Goal: Information Seeking & Learning: Learn about a topic

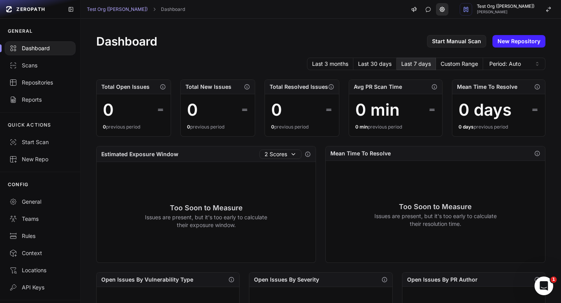
click at [448, 14] on link at bounding box center [442, 9] width 12 height 12
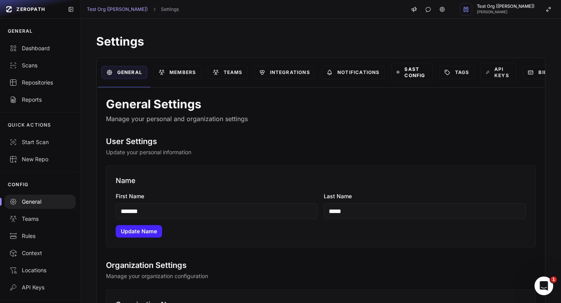
click at [400, 75] on icon at bounding box center [398, 72] width 4 height 6
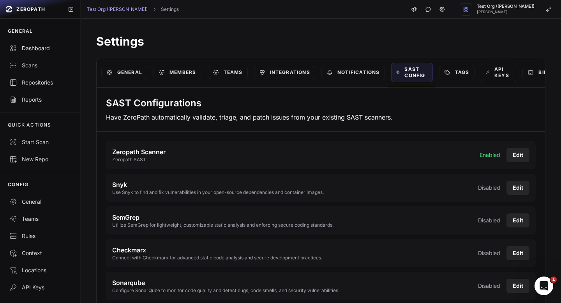
click at [41, 46] on div "Dashboard" at bounding box center [40, 48] width 62 height 8
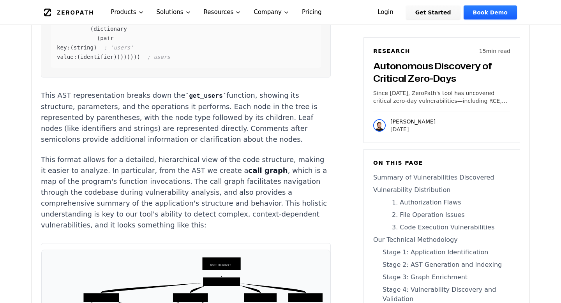
scroll to position [3856, 0]
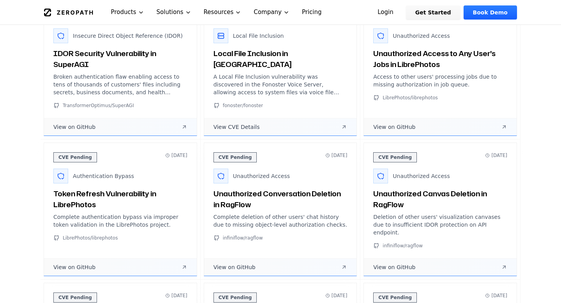
scroll to position [406, 0]
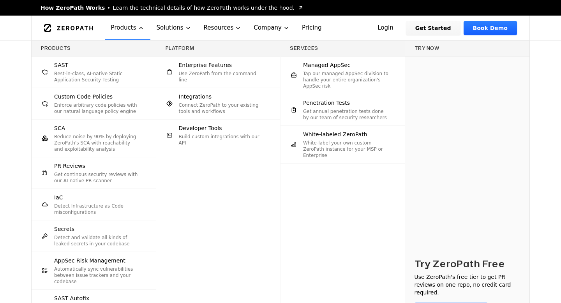
click at [17, 195] on div "Products SAST Best-in-class, AI-native Static Application Security Testing Cust…" at bounding box center [280, 195] width 561 height 309
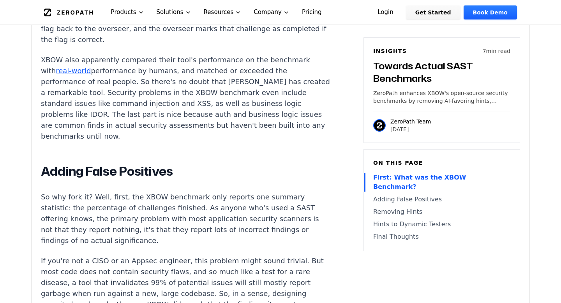
scroll to position [782, 0]
